Goal: Information Seeking & Learning: Understand process/instructions

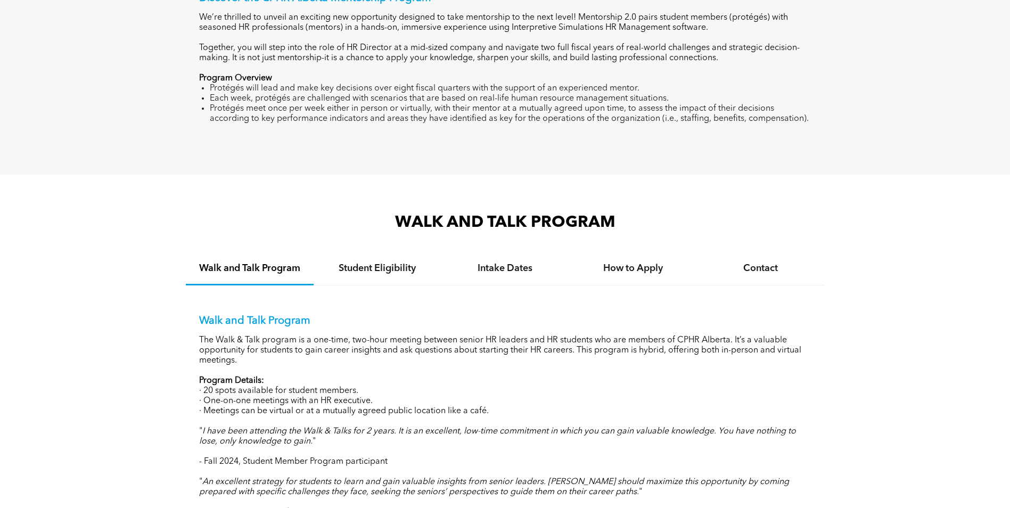
scroll to position [870, 0]
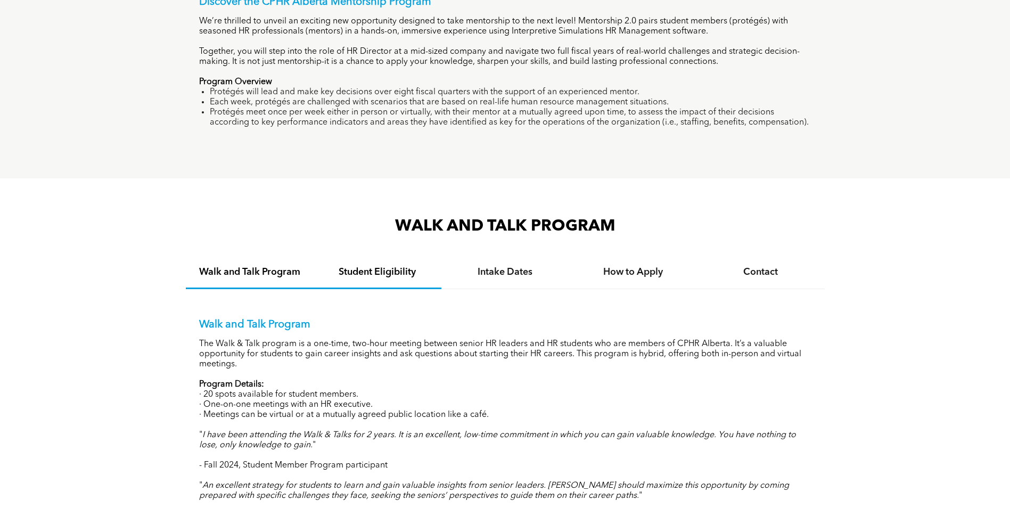
click at [357, 262] on div "Student Eligibility" at bounding box center [378, 273] width 128 height 32
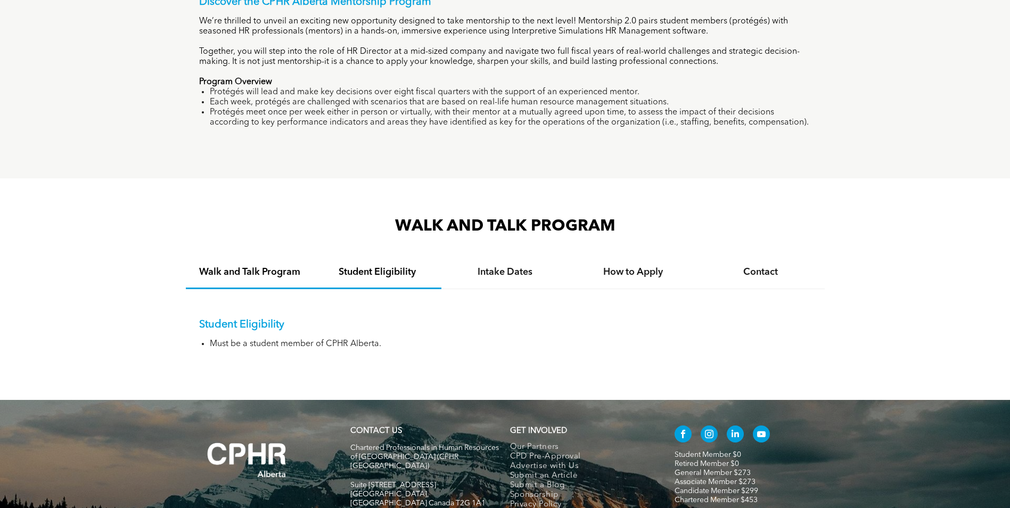
click at [264, 275] on div "Walk and Talk Program" at bounding box center [250, 273] width 128 height 32
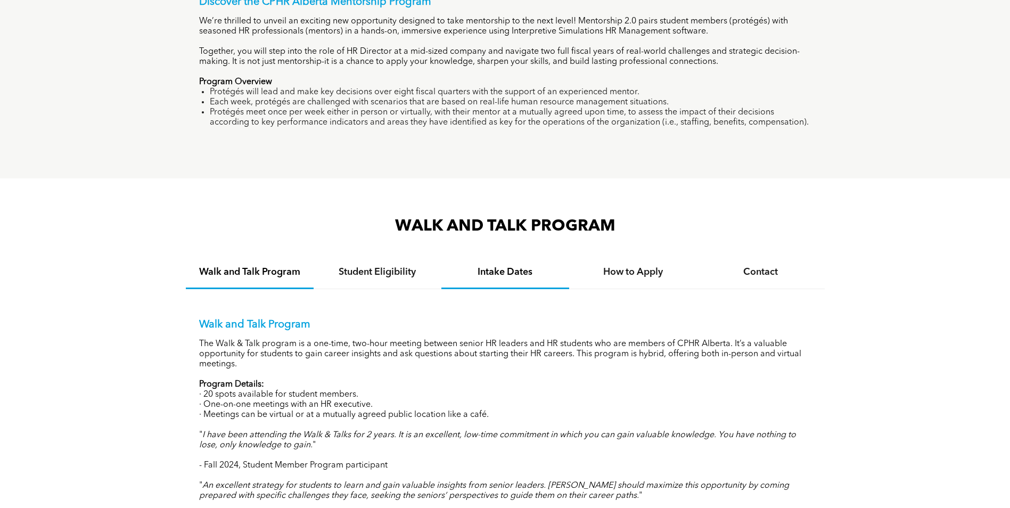
click at [560, 277] on div "Intake Dates" at bounding box center [505, 273] width 128 height 32
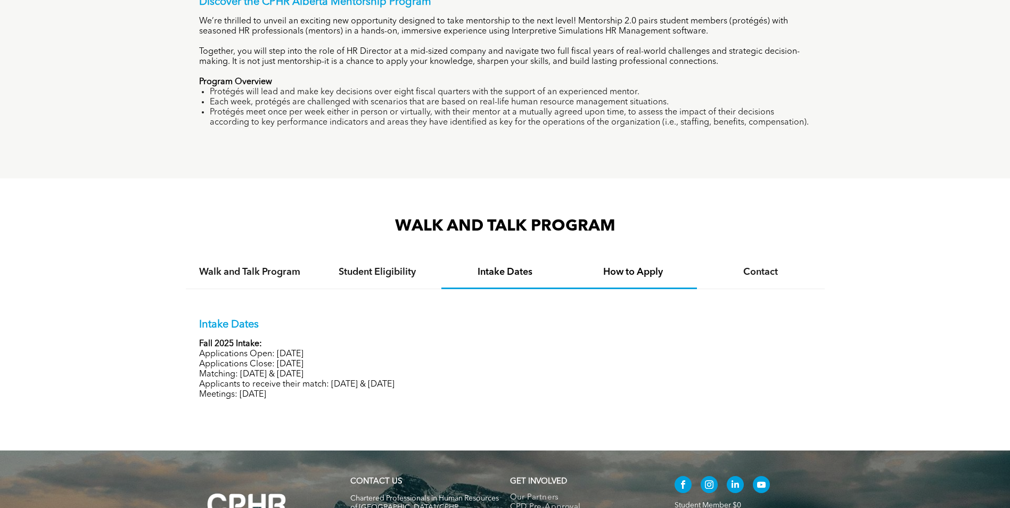
drag, startPoint x: 629, startPoint y: 279, endPoint x: 650, endPoint y: 279, distance: 20.8
click at [641, 279] on div "How to Apply" at bounding box center [633, 273] width 128 height 32
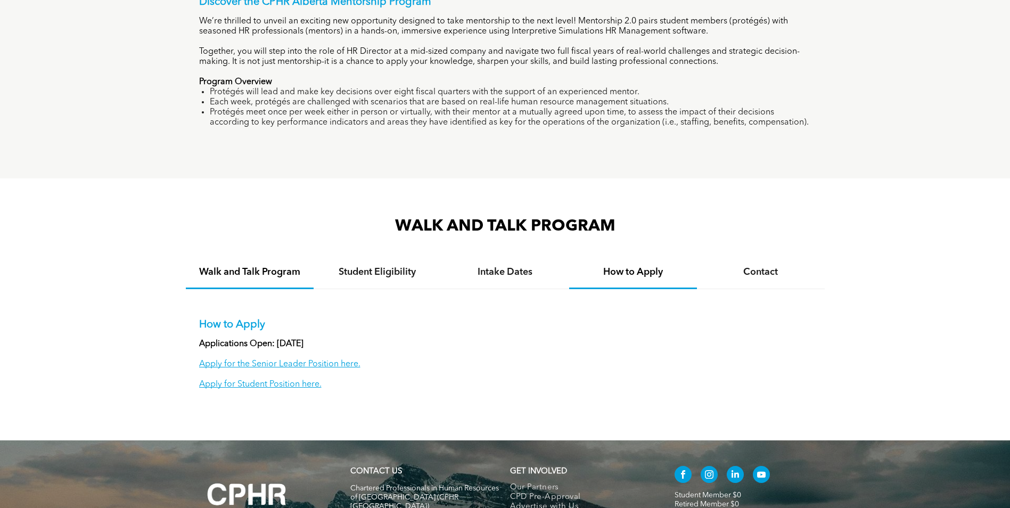
click at [262, 269] on h4 "Walk and Talk Program" at bounding box center [249, 272] width 109 height 12
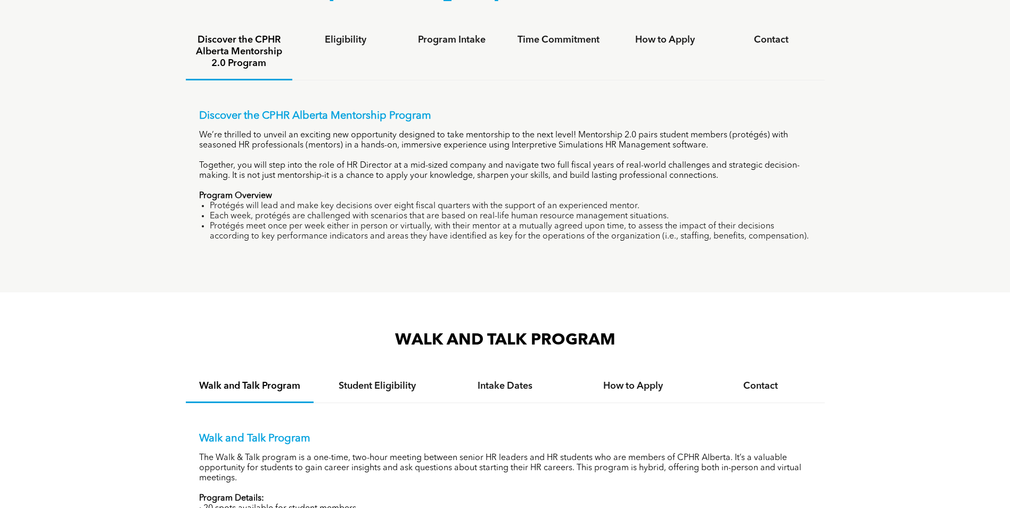
scroll to position [923, 0]
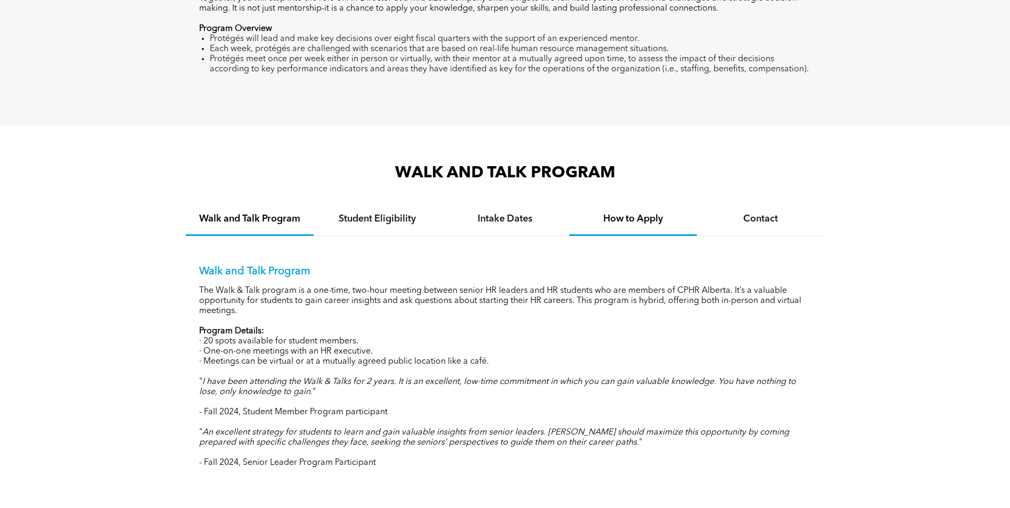
click at [652, 225] on div "How to Apply" at bounding box center [633, 219] width 128 height 32
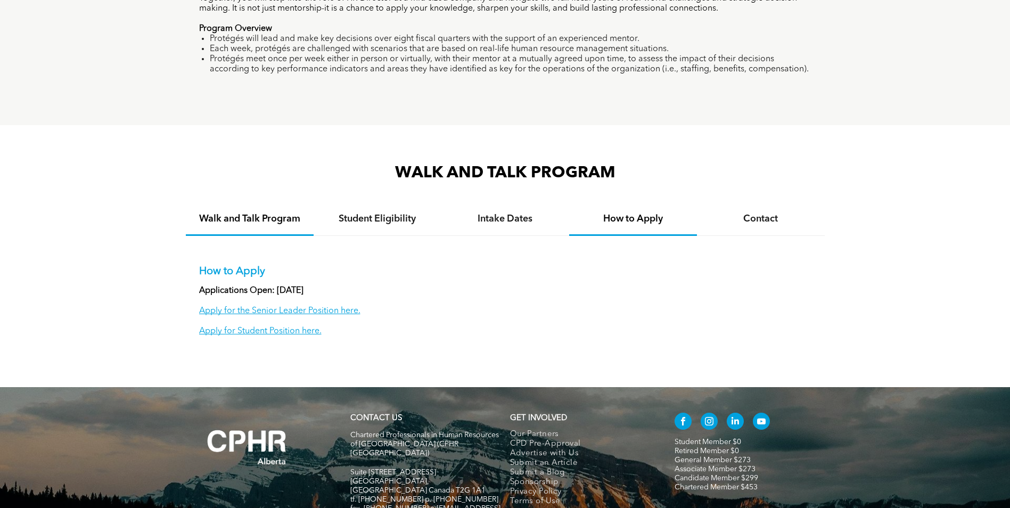
click at [267, 217] on h4 "Walk and Talk Program" at bounding box center [249, 219] width 109 height 12
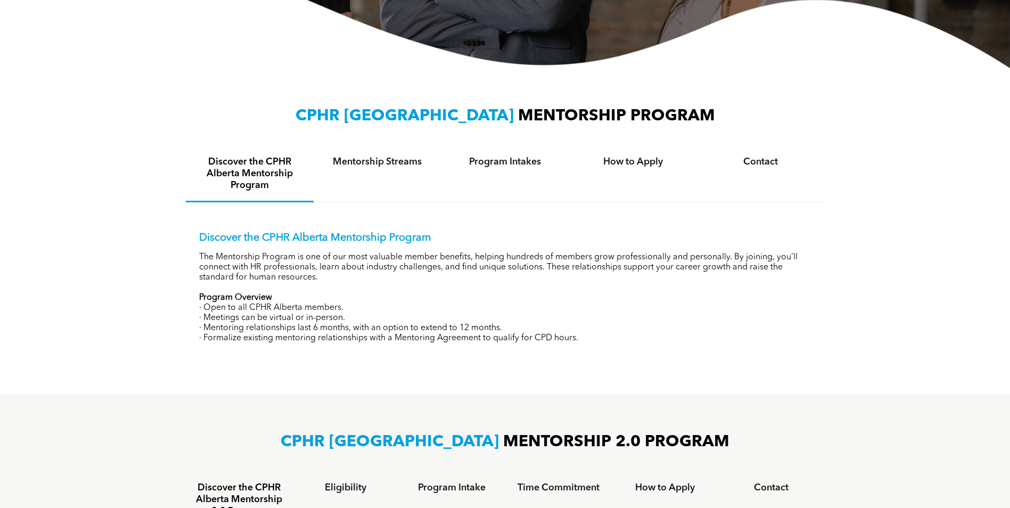
scroll to position [320, 0]
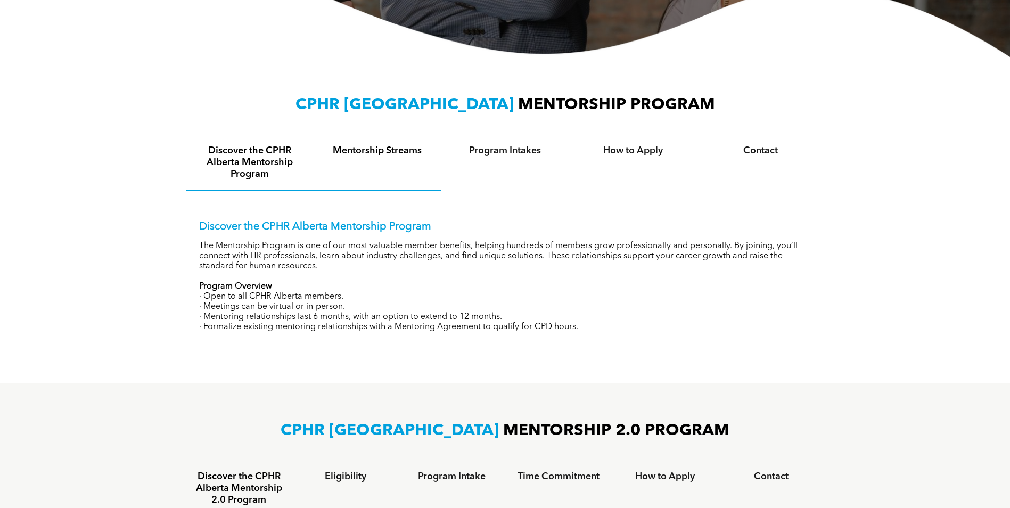
click at [366, 169] on div "Mentorship Streams" at bounding box center [378, 163] width 128 height 56
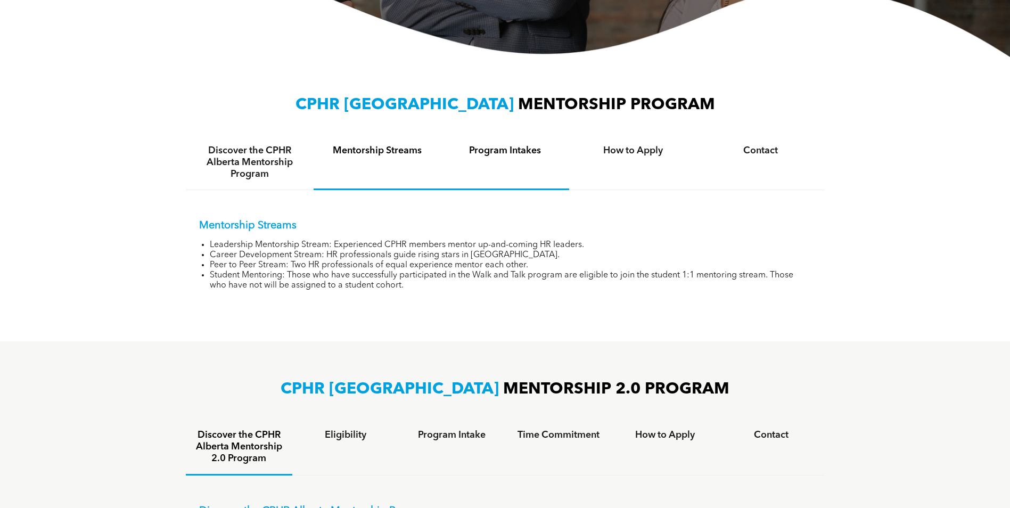
click at [516, 158] on div "Program Intakes" at bounding box center [505, 162] width 128 height 55
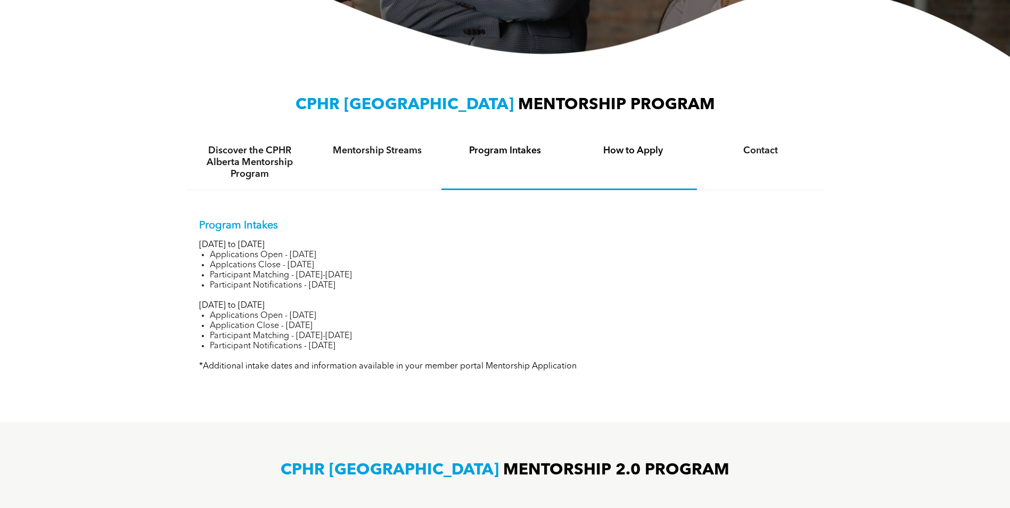
click at [617, 165] on div "How to Apply" at bounding box center [633, 162] width 128 height 55
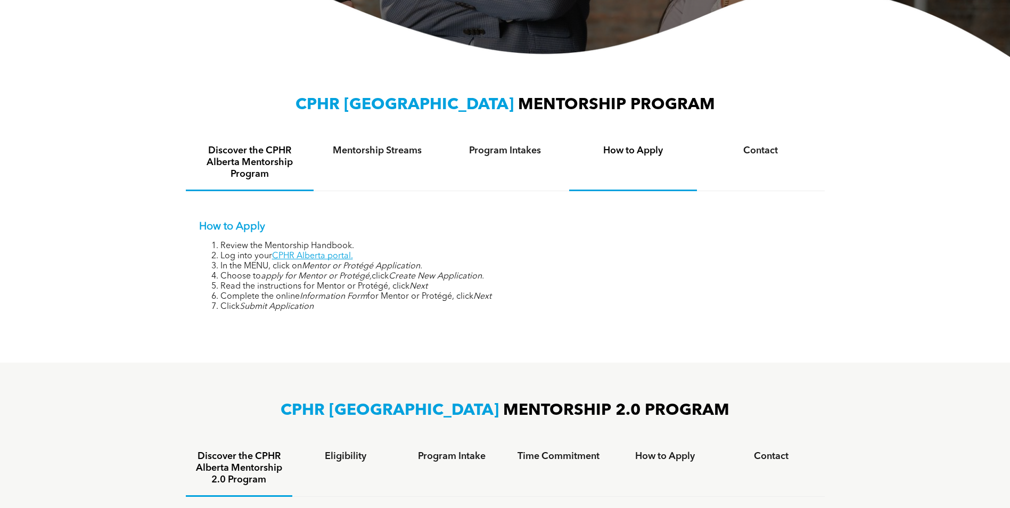
click at [420, 143] on div "Mentorship Streams" at bounding box center [378, 163] width 128 height 56
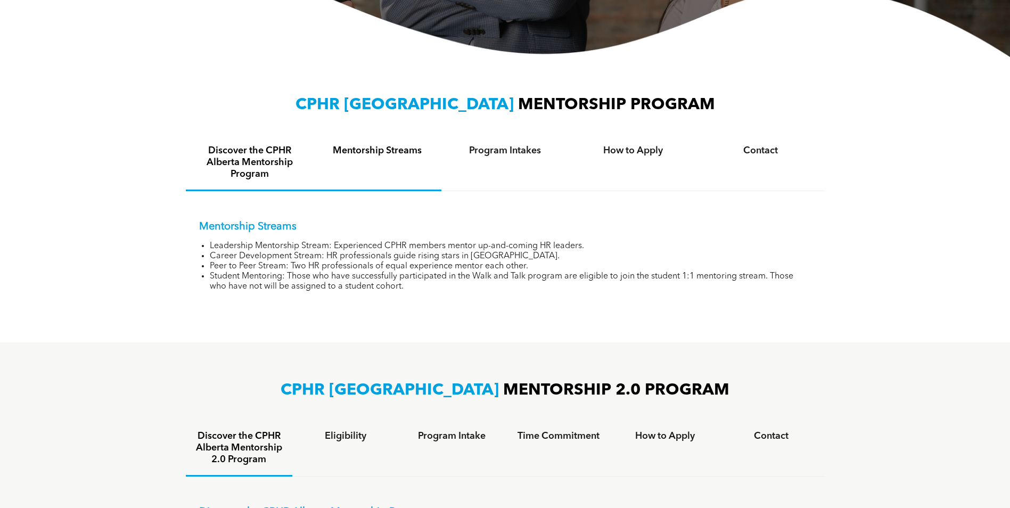
click at [249, 145] on h4 "Discover the CPHR Alberta Mentorship Program" at bounding box center [249, 162] width 109 height 35
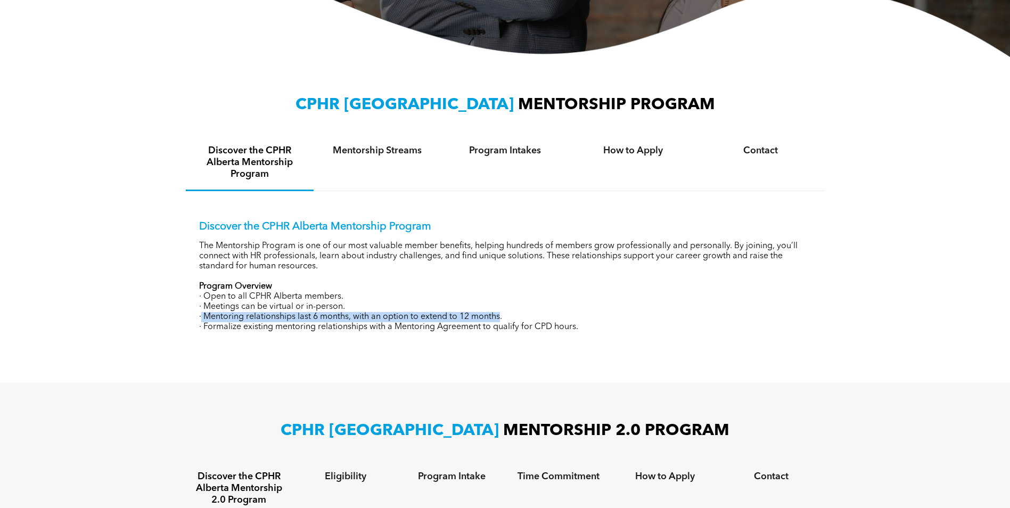
drag, startPoint x: 201, startPoint y: 312, endPoint x: 501, endPoint y: 312, distance: 299.3
click at [501, 312] on p "· Mentoring relationships last 6 months, with an option to extend to 12 months." at bounding box center [505, 317] width 612 height 10
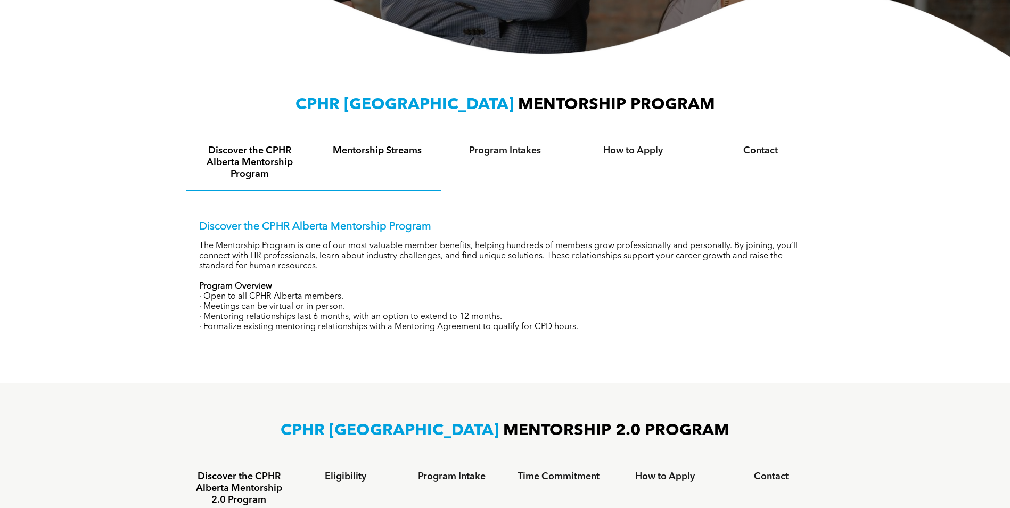
click at [339, 167] on div "Mentorship Streams" at bounding box center [378, 163] width 128 height 56
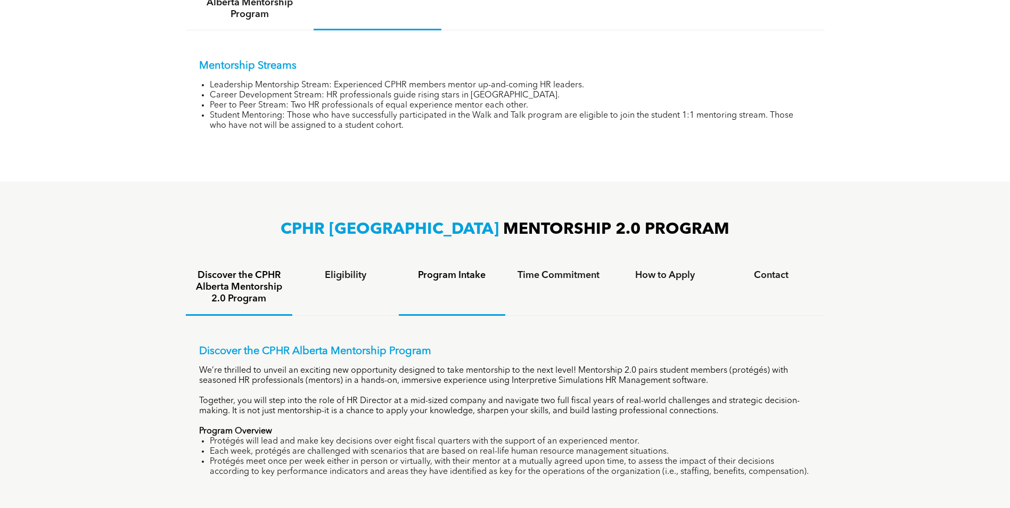
click at [451, 288] on div "Program Intake" at bounding box center [452, 288] width 107 height 56
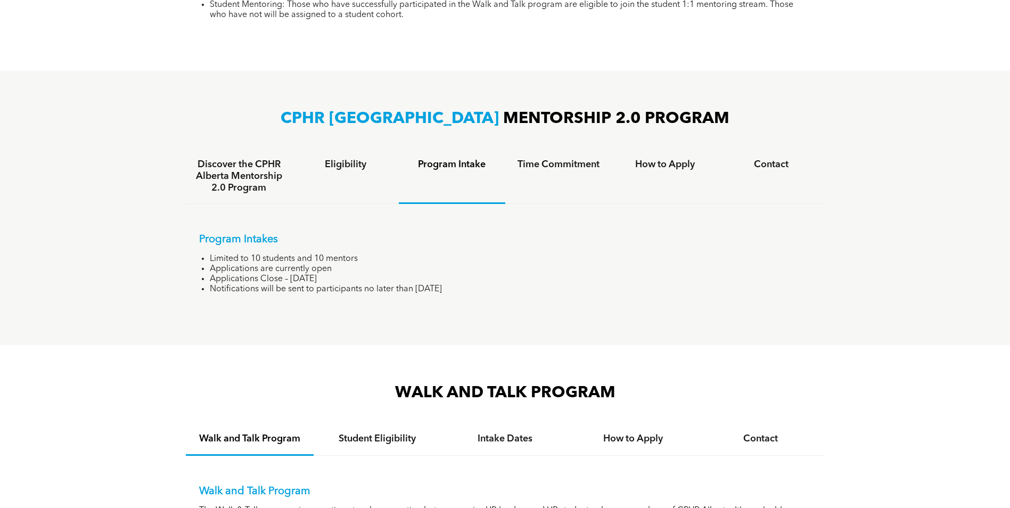
scroll to position [639, 0]
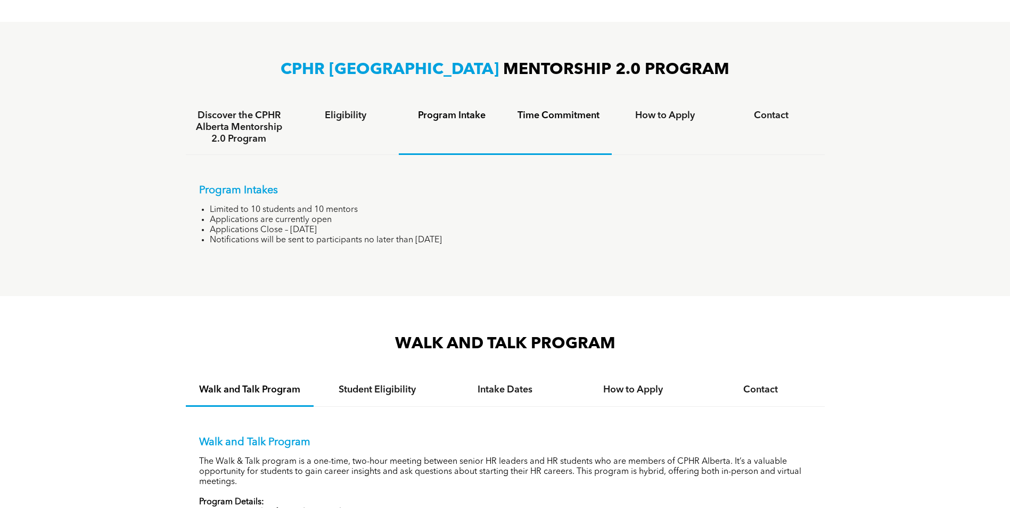
click at [555, 124] on div "Time Commitment" at bounding box center [558, 127] width 107 height 55
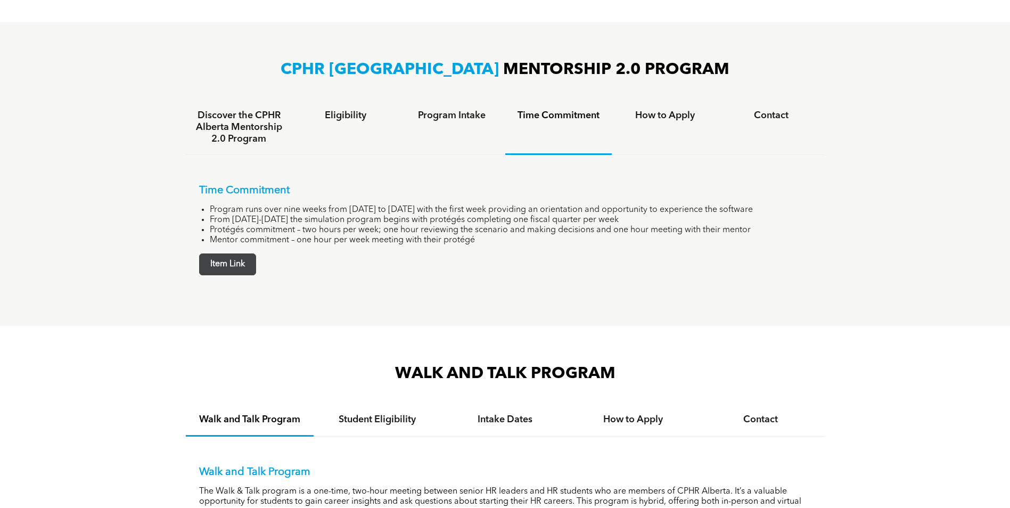
drag, startPoint x: 245, startPoint y: 269, endPoint x: 241, endPoint y: 260, distance: 9.3
click at [241, 260] on span "Item Link" at bounding box center [228, 264] width 56 height 21
click at [243, 263] on span "Item Link" at bounding box center [228, 264] width 56 height 21
click at [691, 127] on div "How to Apply" at bounding box center [665, 127] width 107 height 55
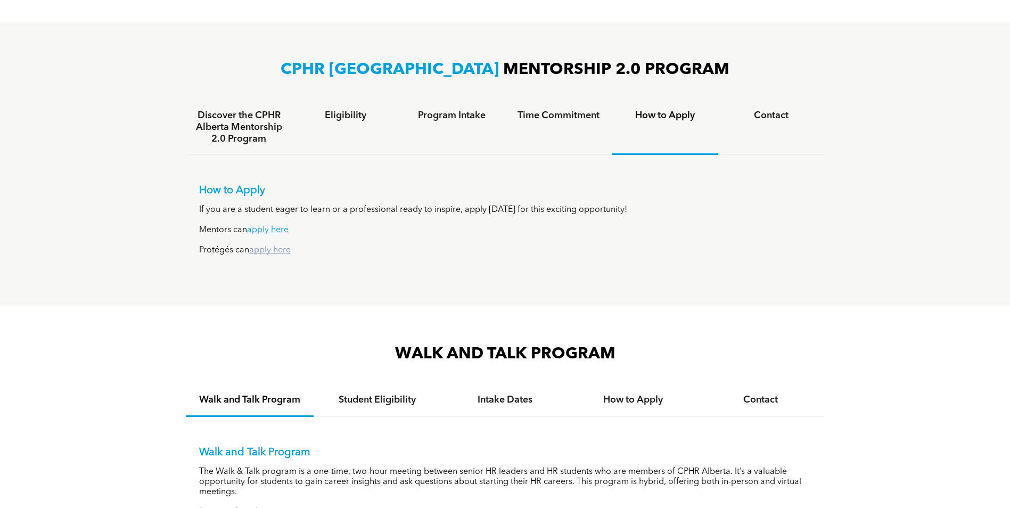
click at [271, 252] on link "apply here" at bounding box center [270, 250] width 42 height 9
